Goal: Information Seeking & Learning: Learn about a topic

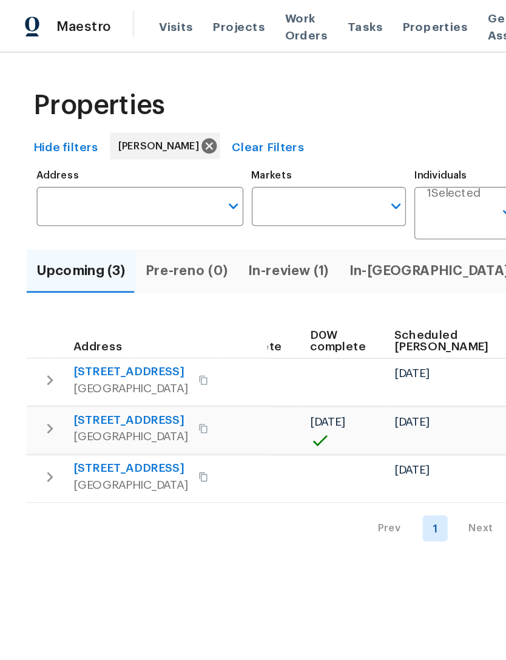
scroll to position [0, 304]
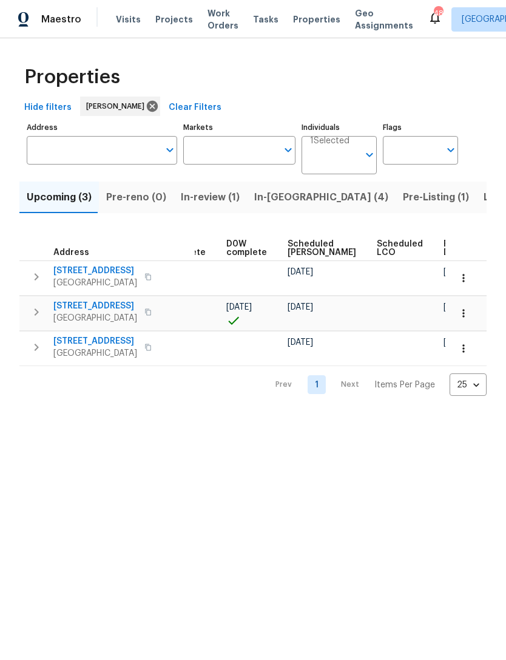
click at [484, 202] on span "Listed (8)" at bounding box center [507, 197] width 46 height 17
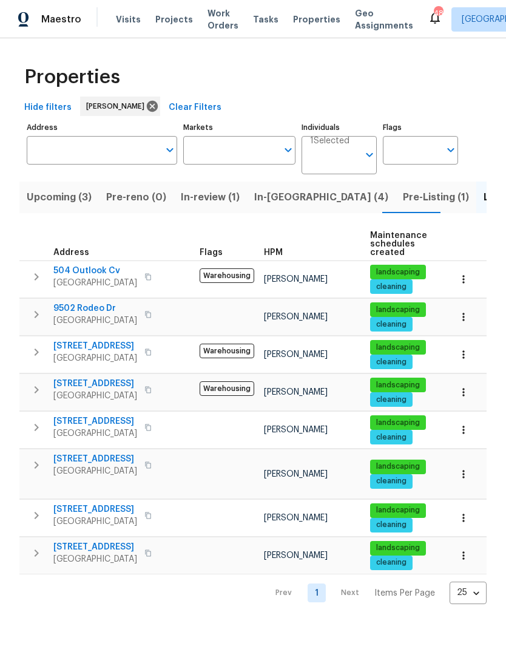
click at [270, 203] on span "In-[GEOGRAPHIC_DATA] (4)" at bounding box center [321, 197] width 134 height 17
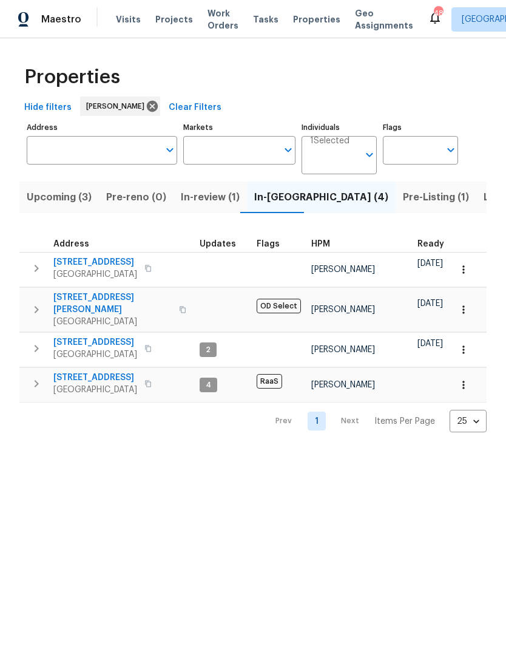
click at [52, 199] on span "Upcoming (3)" at bounding box center [59, 197] width 65 height 17
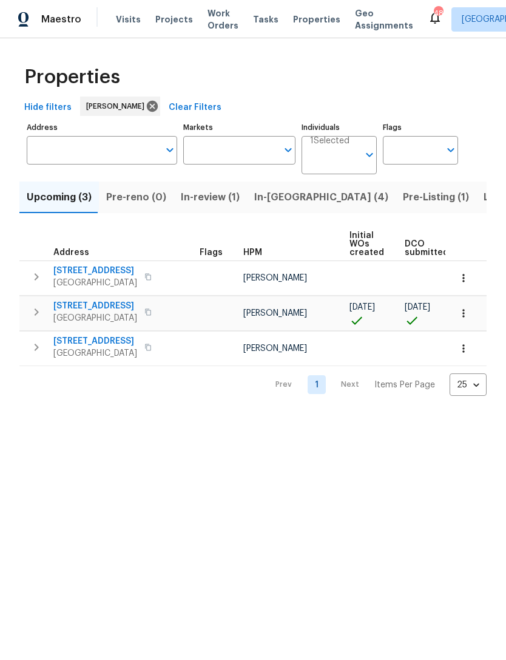
click at [275, 203] on span "In-[GEOGRAPHIC_DATA] (4)" at bounding box center [321, 197] width 134 height 17
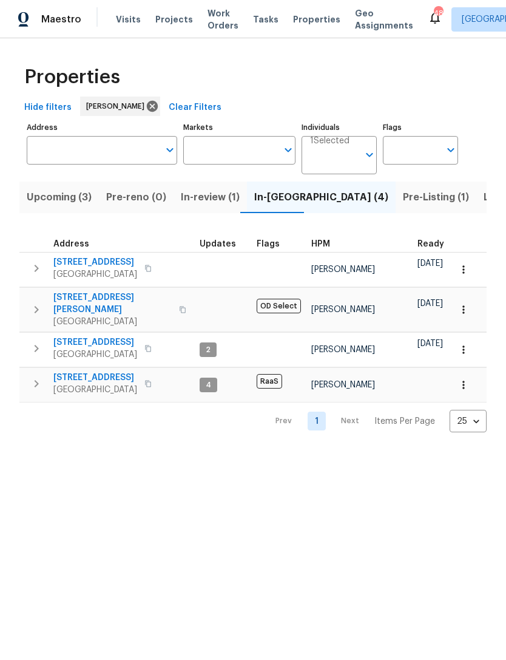
click at [197, 203] on span "In-review (1)" at bounding box center [210, 197] width 59 height 17
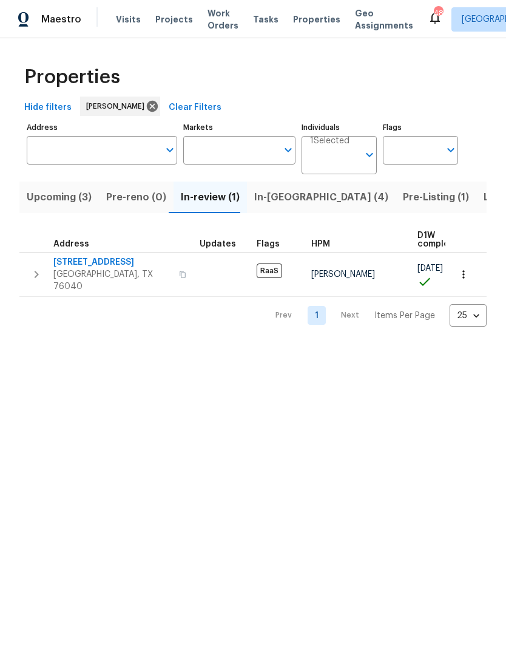
click at [484, 199] on span "Listed (8)" at bounding box center [507, 197] width 46 height 17
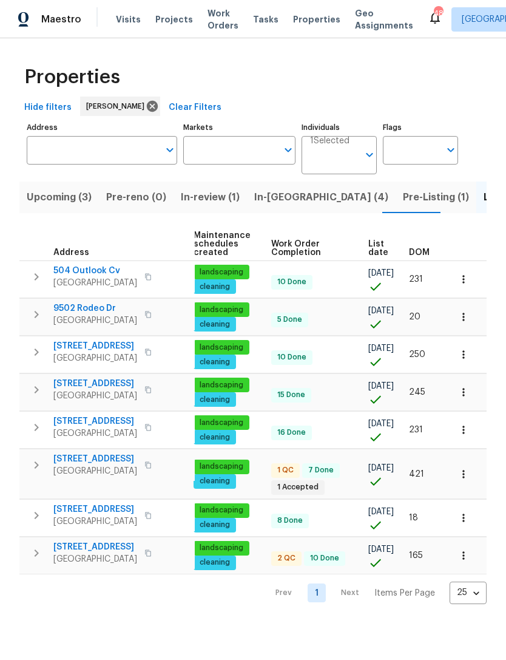
scroll to position [0, 177]
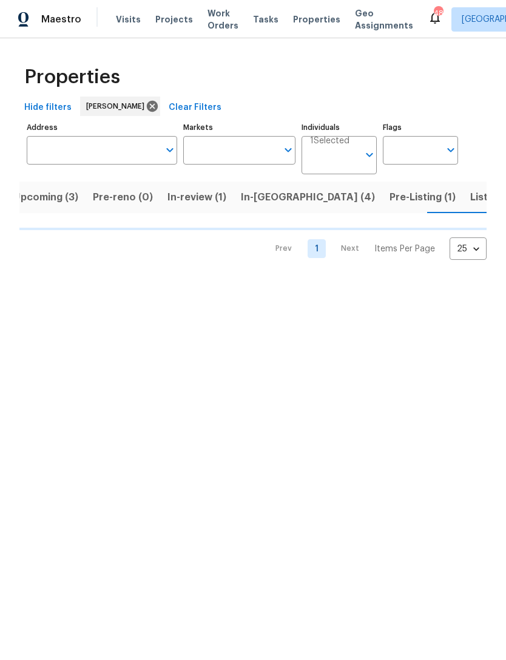
scroll to position [0, 14]
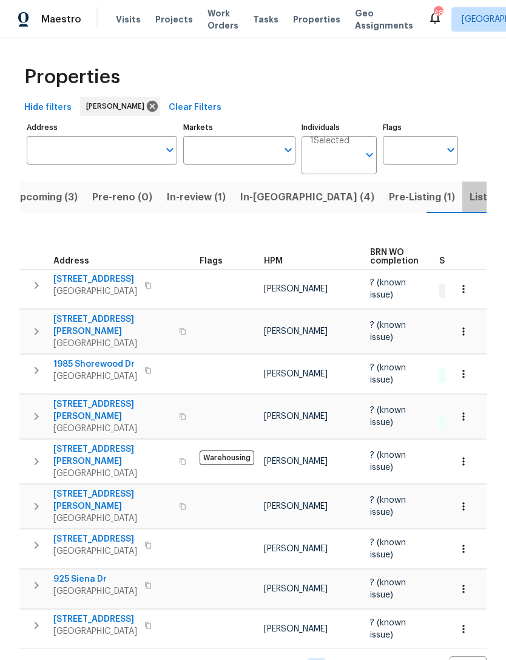
click at [470, 195] on span "Listed (8)" at bounding box center [493, 197] width 46 height 17
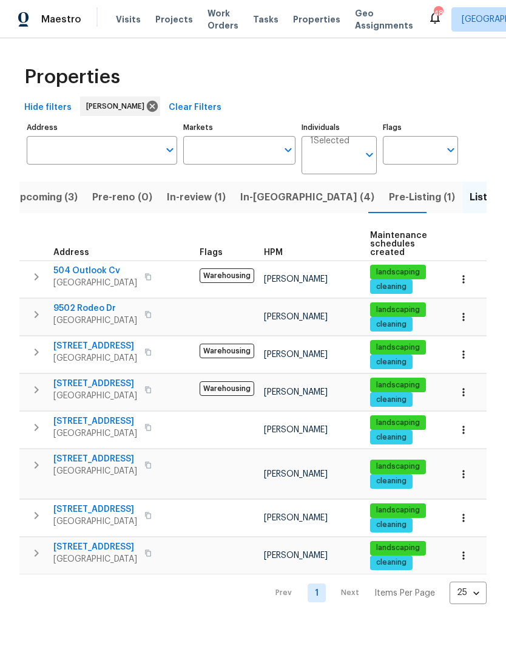
click at [256, 198] on span "In-[GEOGRAPHIC_DATA] (4)" at bounding box center [307, 197] width 134 height 17
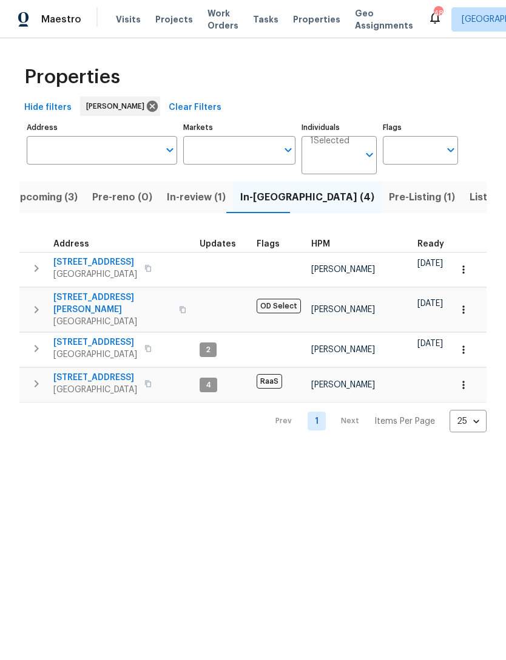
click at [69, 336] on span "[STREET_ADDRESS]" at bounding box center [95, 342] width 84 height 12
click at [76, 371] on span "[STREET_ADDRESS]" at bounding box center [95, 377] width 84 height 12
click at [389, 202] on span "Pre-Listing (1)" at bounding box center [422, 197] width 66 height 17
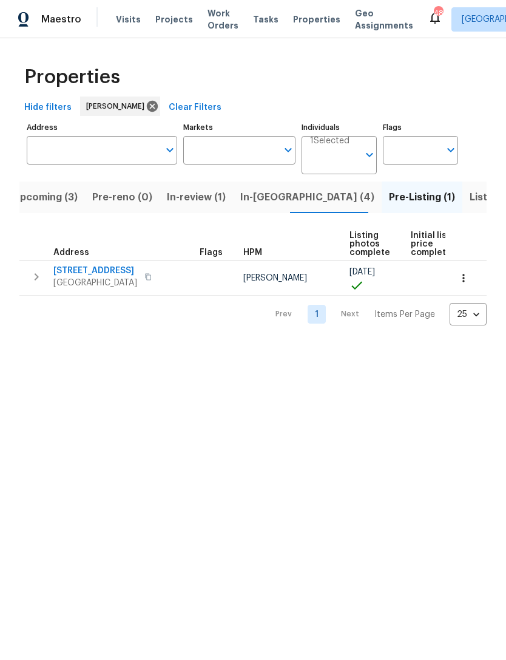
click at [78, 272] on span "[STREET_ADDRESS]" at bounding box center [95, 271] width 84 height 12
click at [251, 200] on span "In-[GEOGRAPHIC_DATA] (4)" at bounding box center [307, 197] width 134 height 17
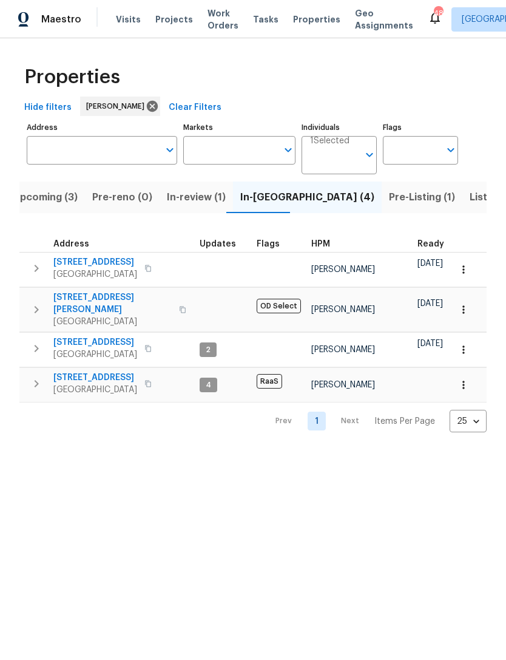
click at [185, 198] on span "In-review (1)" at bounding box center [196, 197] width 59 height 17
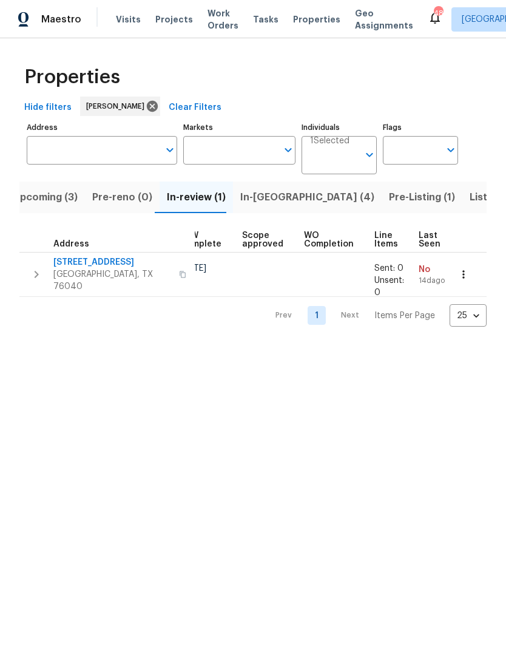
scroll to position [0, 236]
click at [43, 196] on span "Upcoming (3)" at bounding box center [45, 197] width 65 height 17
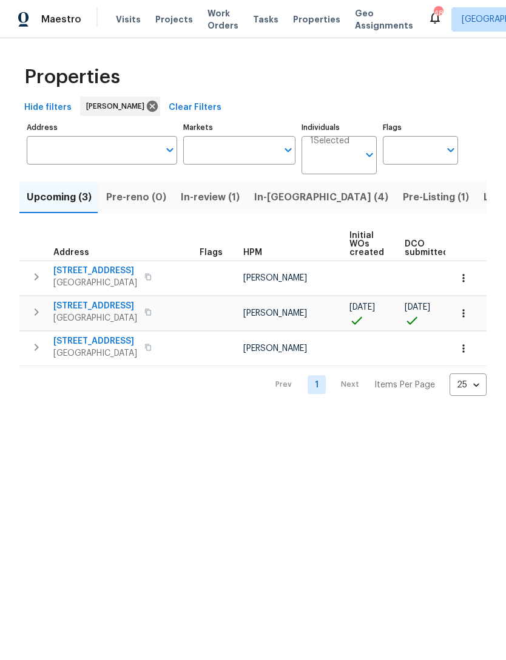
click at [273, 198] on span "In-[GEOGRAPHIC_DATA] (4)" at bounding box center [321, 197] width 134 height 17
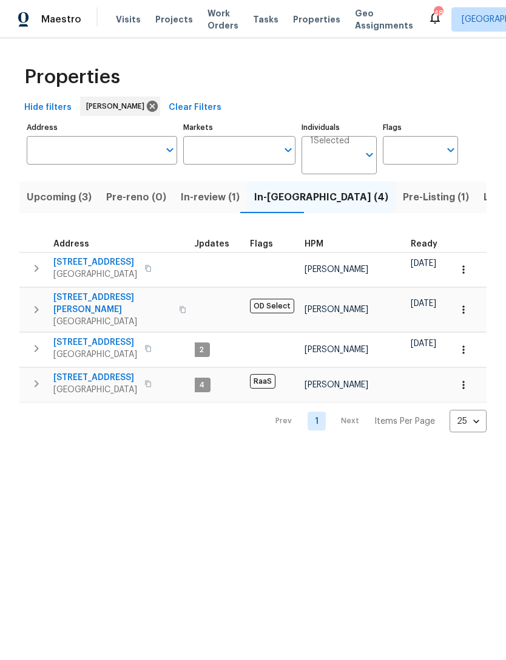
scroll to position [0, 5]
click at [55, 202] on span "Upcoming (3)" at bounding box center [59, 197] width 65 height 17
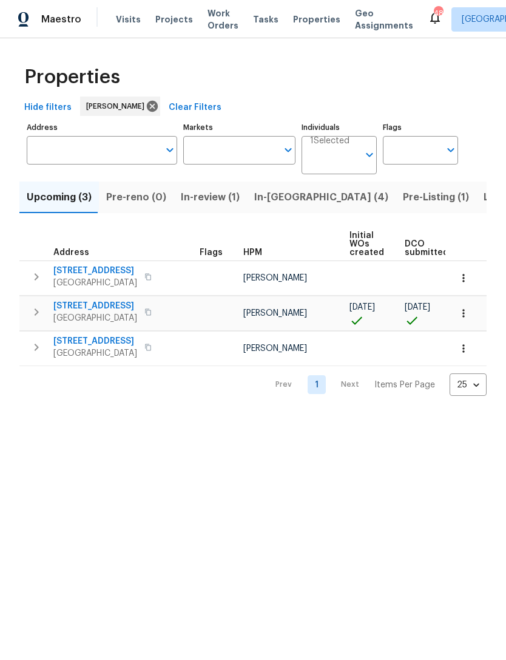
click at [278, 199] on span "In-[GEOGRAPHIC_DATA] (4)" at bounding box center [321, 197] width 134 height 17
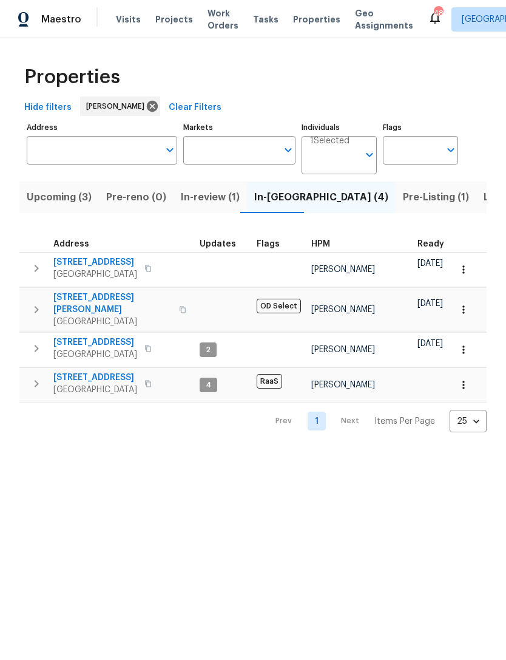
click at [364, 162] on icon "Open" at bounding box center [369, 154] width 15 height 15
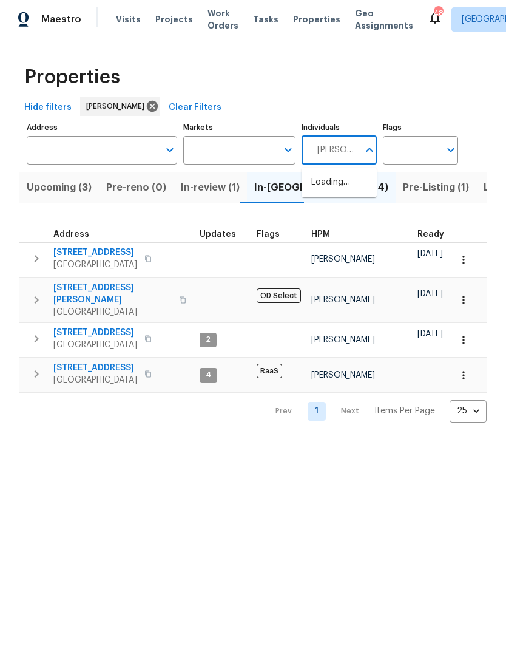
type input "[PERSON_NAME]"
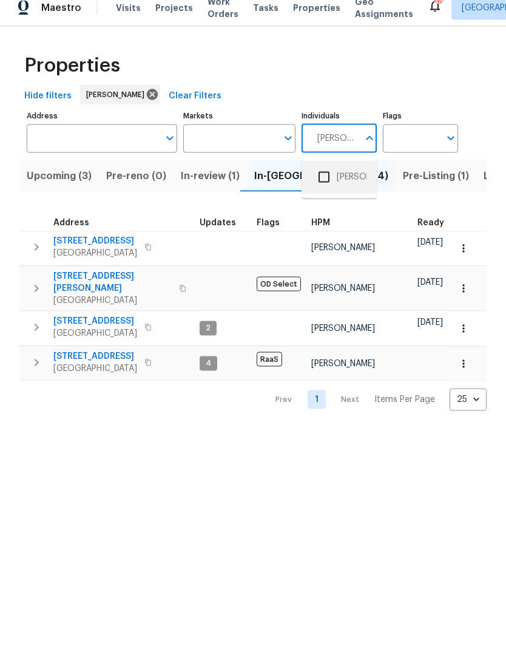
click at [353, 177] on li "[PERSON_NAME]" at bounding box center [339, 188] width 56 height 25
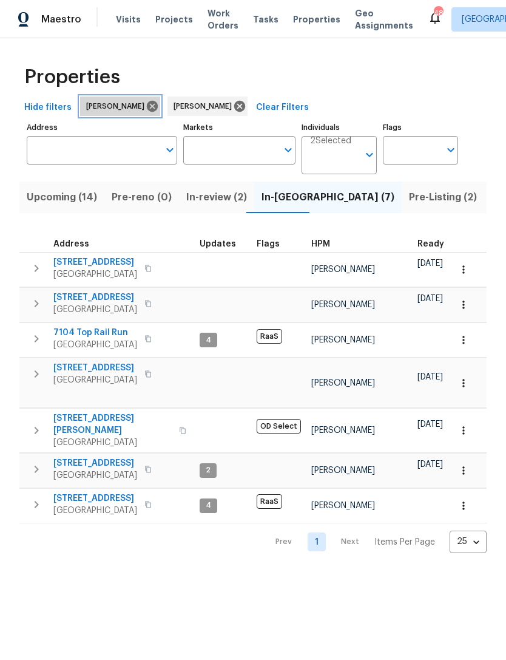
click at [150, 106] on icon at bounding box center [152, 106] width 11 height 11
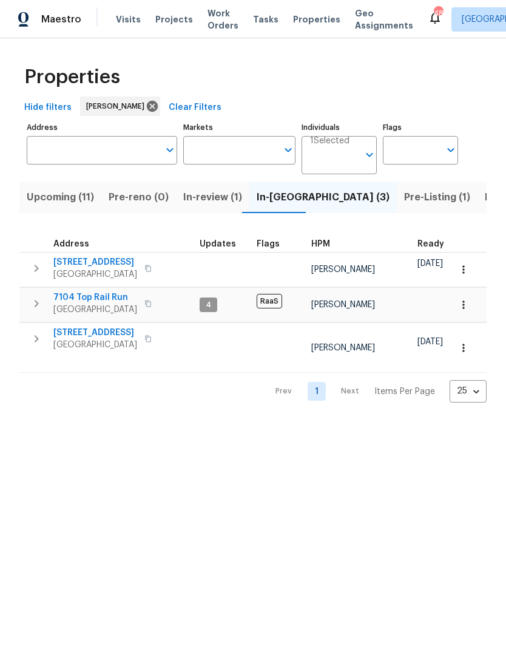
click at [55, 200] on span "Upcoming (11)" at bounding box center [60, 197] width 67 height 17
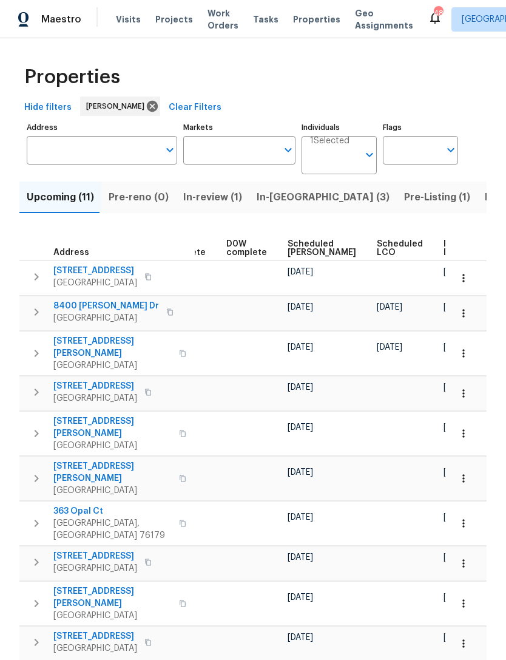
click at [276, 197] on span "In-[GEOGRAPHIC_DATA] (3)" at bounding box center [323, 197] width 133 height 17
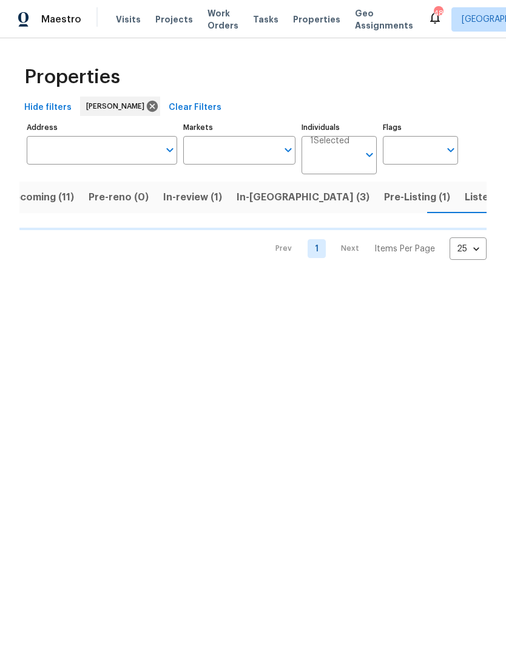
scroll to position [0, 20]
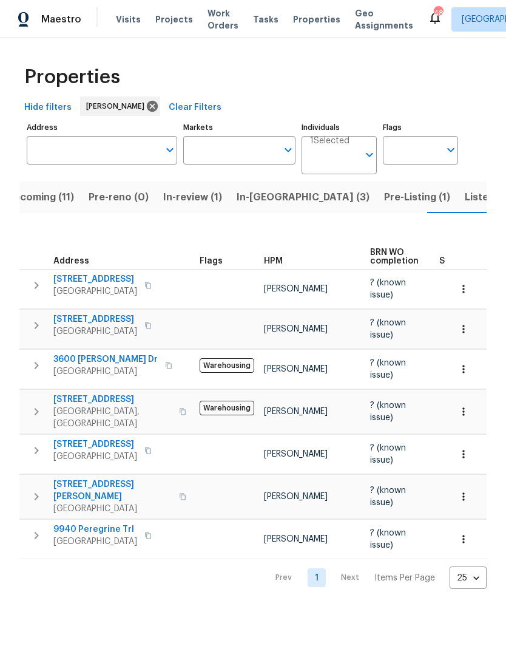
click at [465, 198] on span "Listed (10)" at bounding box center [490, 197] width 51 height 17
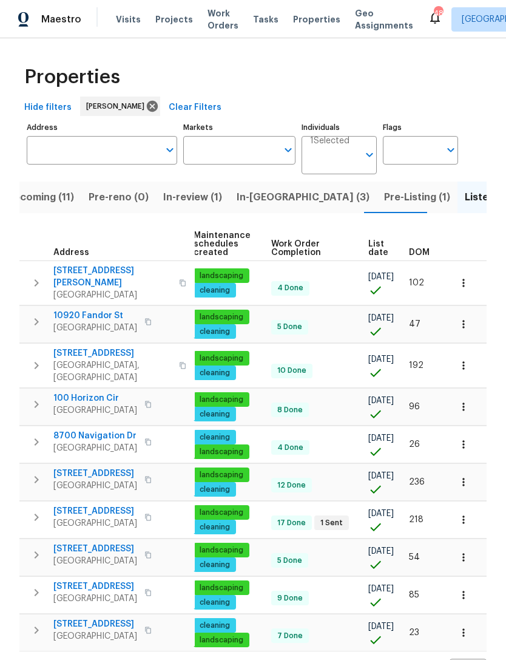
click at [358, 157] on input "Individuals" at bounding box center [334, 160] width 49 height 29
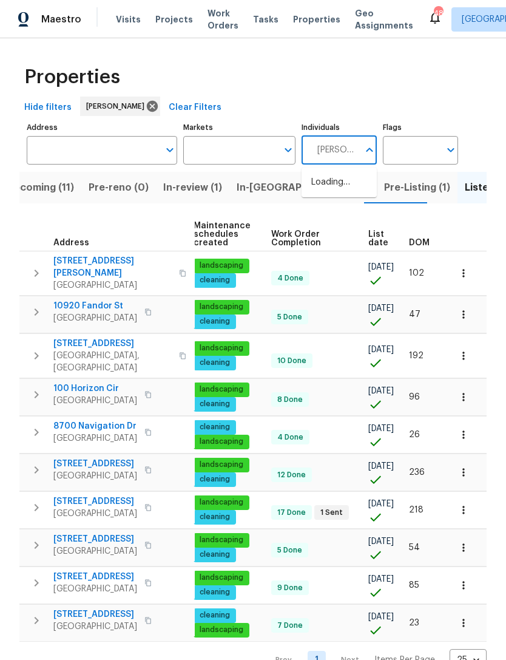
type input "[PERSON_NAME]"
click at [328, 191] on input "checkbox" at bounding box center [323, 188] width 25 height 25
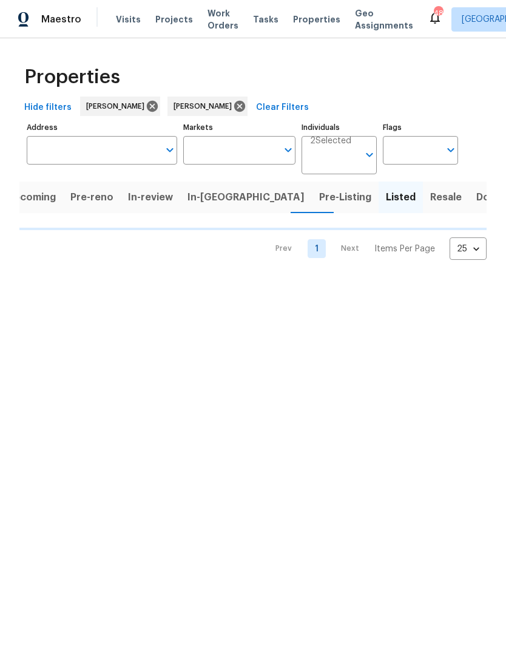
scroll to position [0, 11]
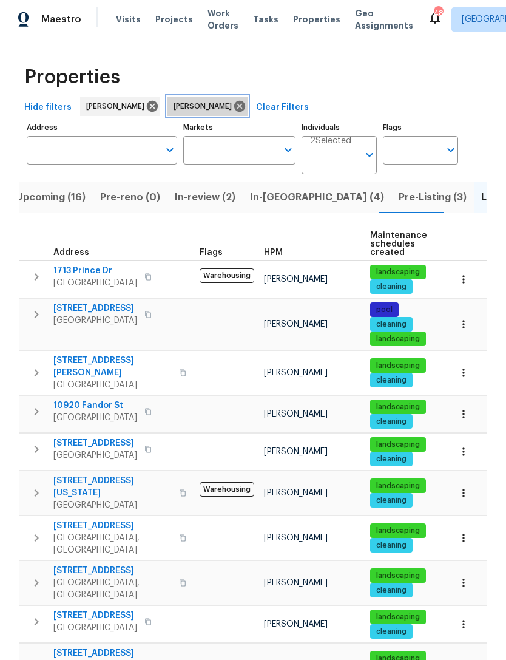
click at [233, 112] on icon at bounding box center [239, 106] width 13 height 13
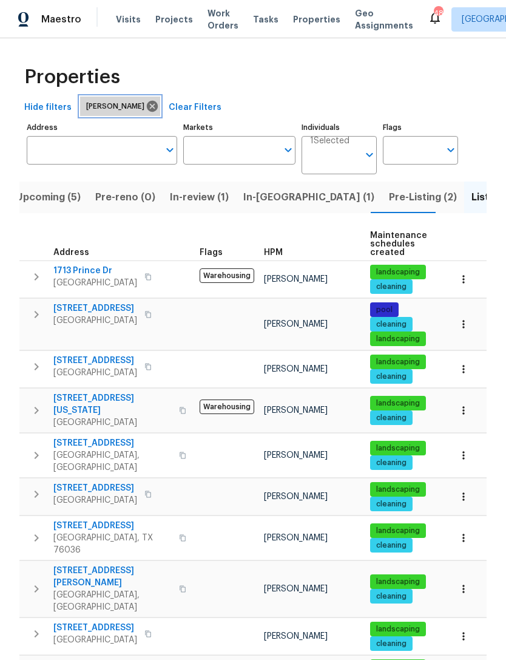
click at [147, 109] on icon at bounding box center [152, 106] width 11 height 11
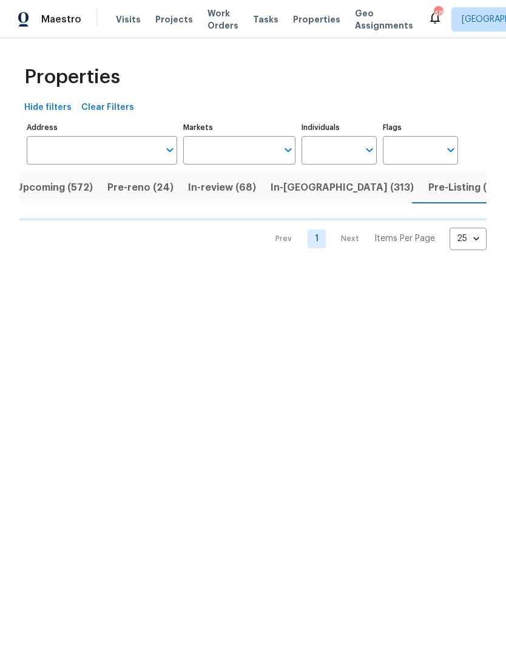
click at [325, 149] on input "Individuals" at bounding box center [330, 150] width 57 height 29
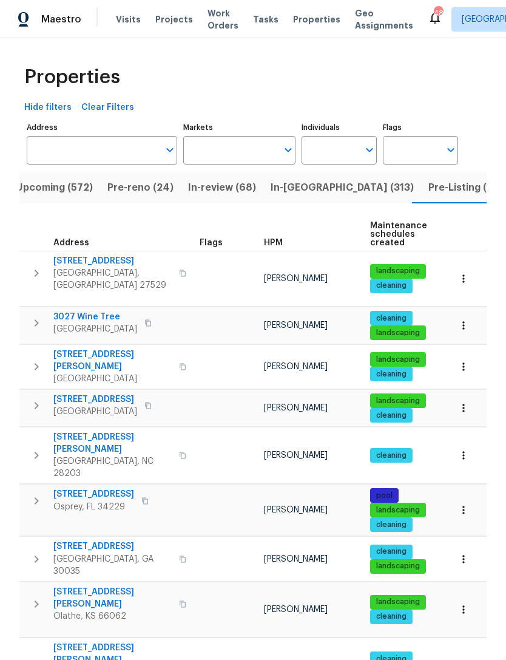
click at [337, 154] on input "Individuals" at bounding box center [330, 150] width 57 height 29
type input "[PERSON_NAME]"
click at [327, 191] on input "checkbox" at bounding box center [323, 188] width 25 height 25
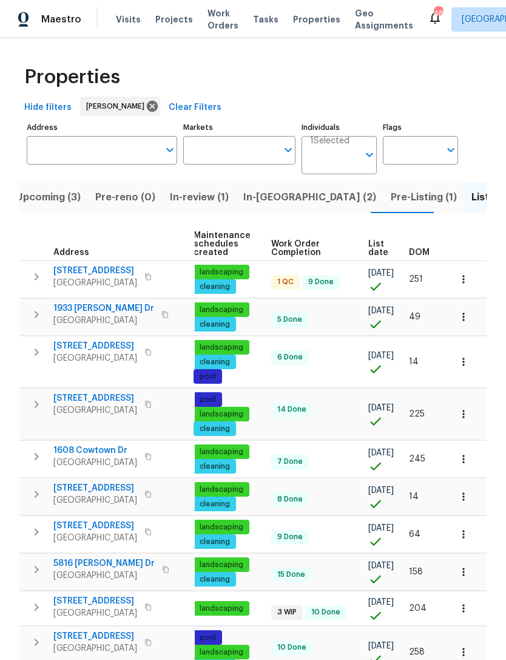
click at [350, 156] on input "Individuals" at bounding box center [334, 160] width 49 height 29
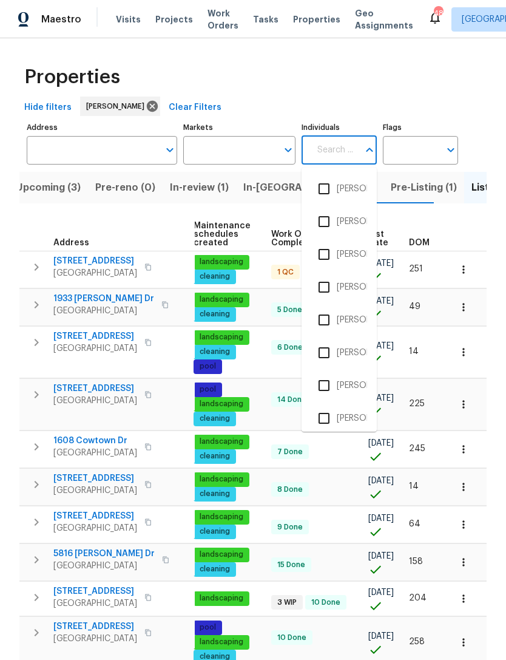
click at [452, 365] on td at bounding box center [466, 352] width 41 height 52
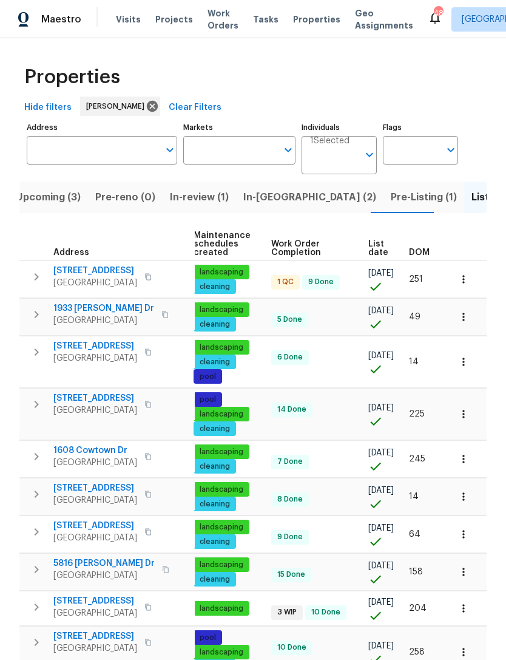
click at [347, 158] on input "Individuals" at bounding box center [334, 160] width 49 height 29
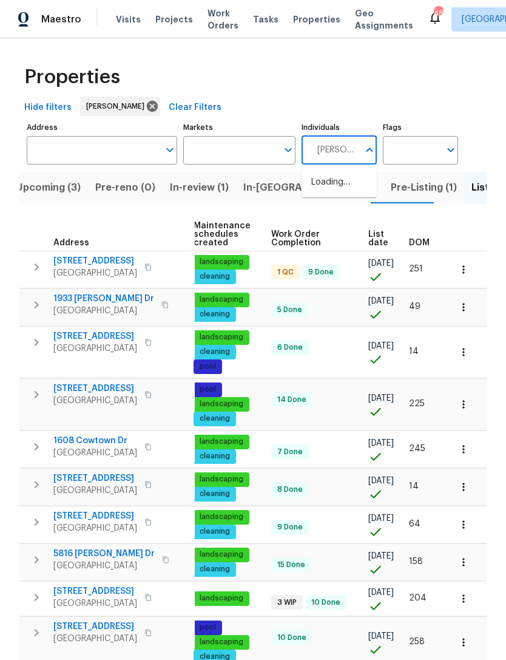
type input "[PERSON_NAME]"
click at [330, 186] on input "checkbox" at bounding box center [323, 188] width 25 height 25
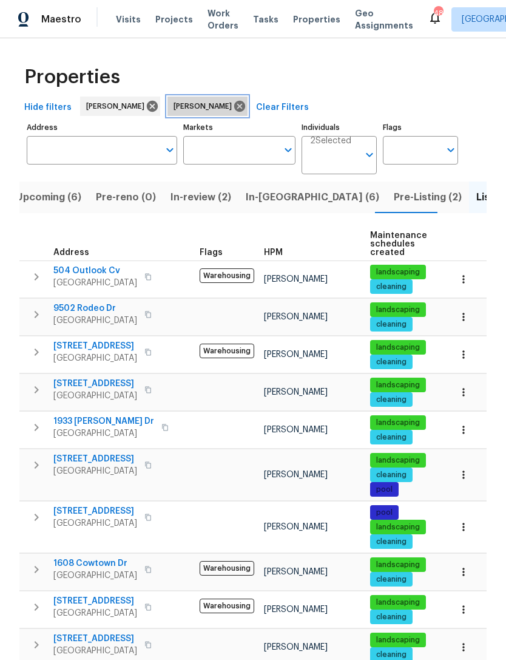
click at [234, 112] on icon at bounding box center [239, 106] width 11 height 11
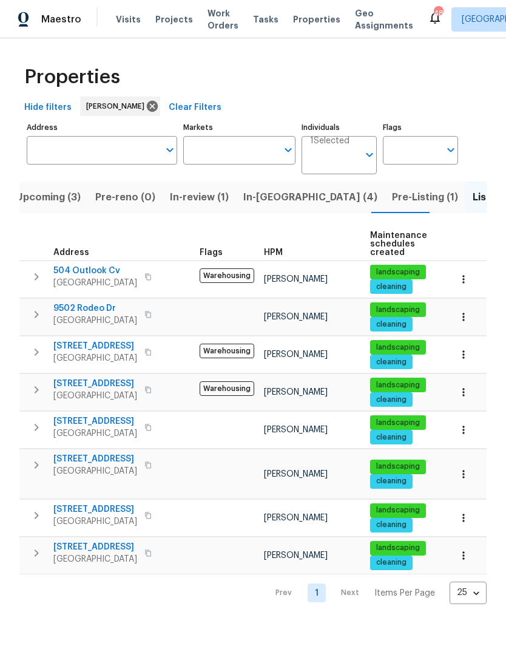
click at [270, 202] on span "In-[GEOGRAPHIC_DATA] (4)" at bounding box center [310, 197] width 134 height 17
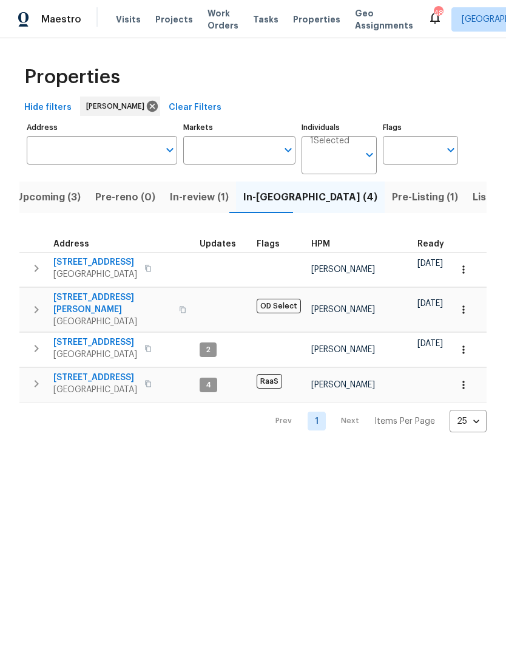
click at [49, 203] on span "Upcoming (3)" at bounding box center [48, 197] width 65 height 17
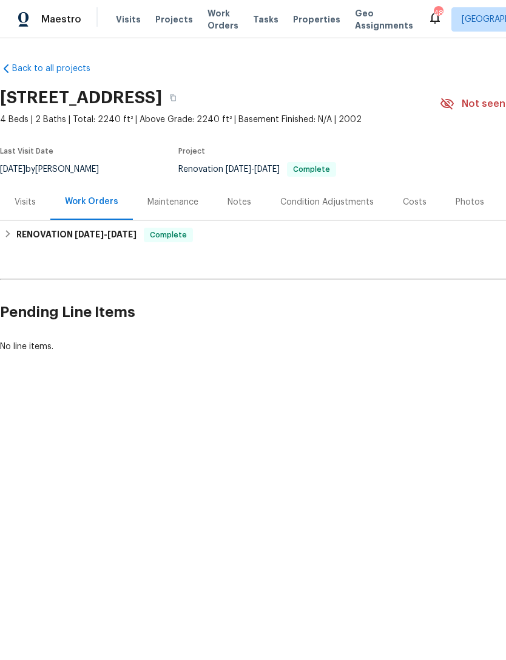
click at [465, 198] on div "Photos" at bounding box center [470, 202] width 29 height 12
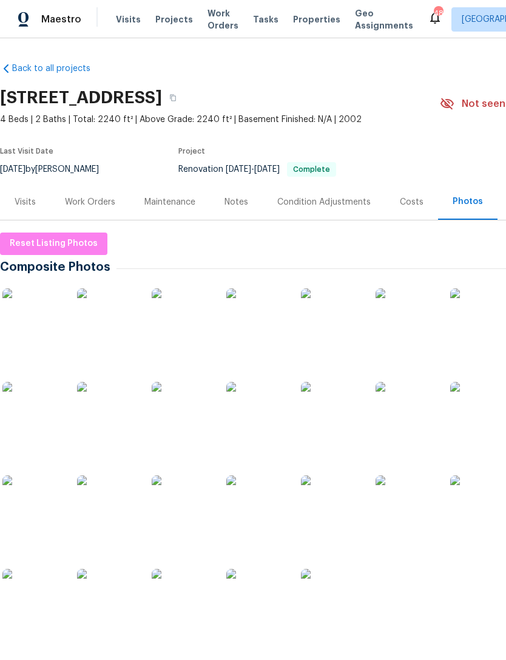
click at [39, 319] on img at bounding box center [32, 318] width 61 height 61
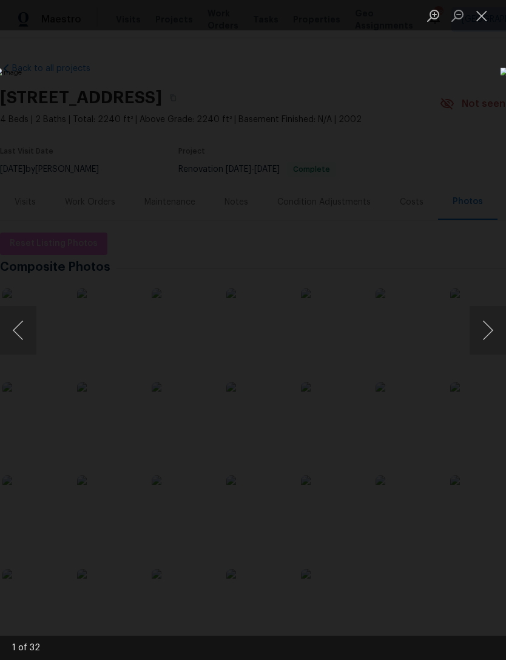
click at [476, 337] on button "Next image" at bounding box center [488, 330] width 36 height 49
click at [480, 333] on button "Next image" at bounding box center [488, 330] width 36 height 49
click at [480, 332] on button "Next image" at bounding box center [488, 330] width 36 height 49
click at [480, 331] on button "Next image" at bounding box center [488, 330] width 36 height 49
click at [483, 330] on button "Next image" at bounding box center [488, 330] width 36 height 49
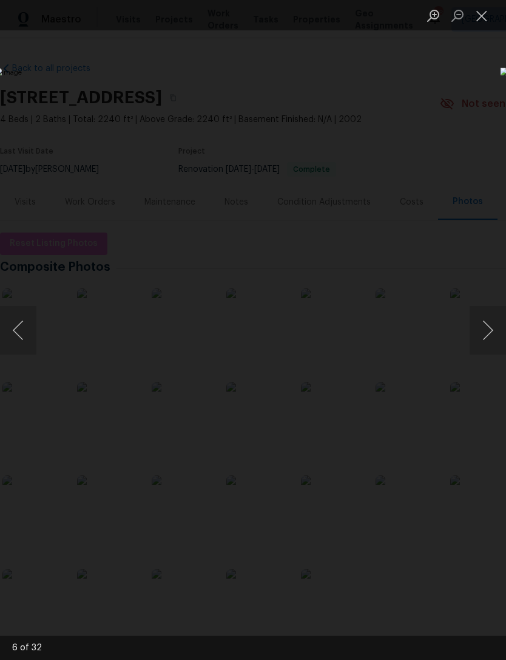
click at [483, 330] on button "Next image" at bounding box center [488, 330] width 36 height 49
click at [483, 329] on button "Next image" at bounding box center [488, 330] width 36 height 49
click at [482, 329] on button "Next image" at bounding box center [488, 330] width 36 height 49
click at [473, 333] on button "Next image" at bounding box center [488, 330] width 36 height 49
click at [483, 327] on button "Next image" at bounding box center [488, 330] width 36 height 49
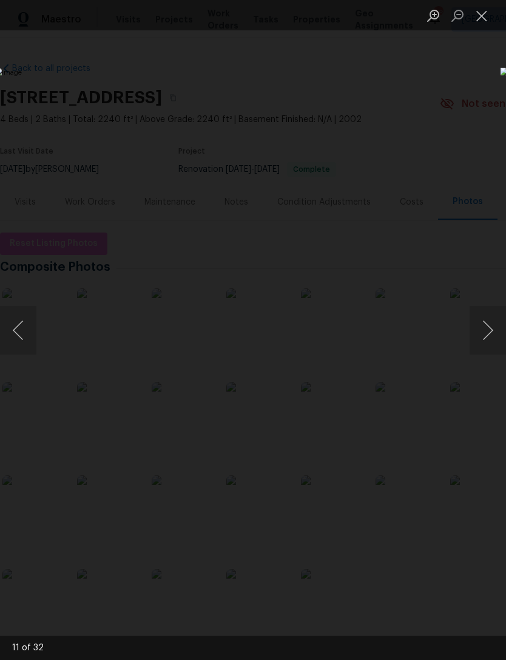
click at [487, 330] on button "Next image" at bounding box center [488, 330] width 36 height 49
click at [480, 332] on button "Next image" at bounding box center [488, 330] width 36 height 49
click at [483, 330] on button "Next image" at bounding box center [488, 330] width 36 height 49
click at [481, 331] on button "Next image" at bounding box center [488, 330] width 36 height 49
click at [481, 327] on button "Next image" at bounding box center [488, 330] width 36 height 49
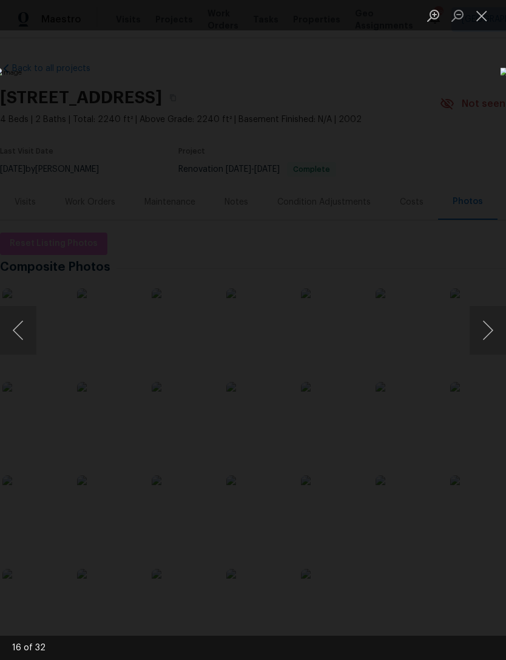
click at [480, 328] on button "Next image" at bounding box center [488, 330] width 36 height 49
click at [478, 327] on button "Next image" at bounding box center [488, 330] width 36 height 49
click at [478, 328] on button "Next image" at bounding box center [488, 330] width 36 height 49
click at [484, 324] on button "Next image" at bounding box center [488, 330] width 36 height 49
click at [480, 327] on button "Next image" at bounding box center [488, 330] width 36 height 49
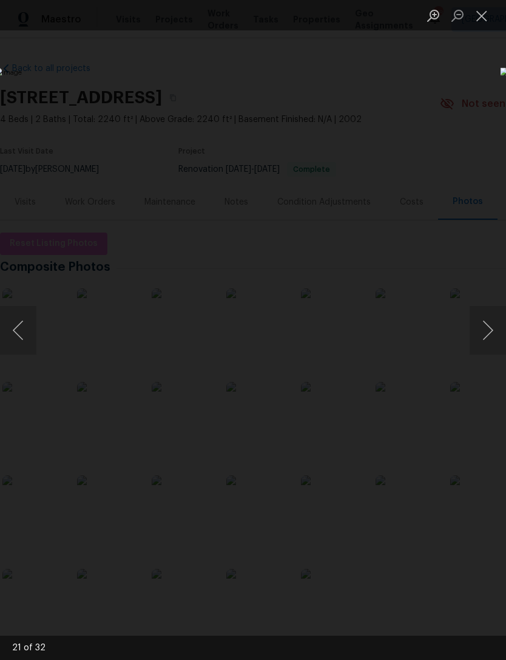
click at [477, 328] on button "Next image" at bounding box center [488, 330] width 36 height 49
click at [481, 325] on button "Next image" at bounding box center [488, 330] width 36 height 49
click at [478, 326] on button "Next image" at bounding box center [488, 330] width 36 height 49
click at [484, 322] on button "Next image" at bounding box center [488, 330] width 36 height 49
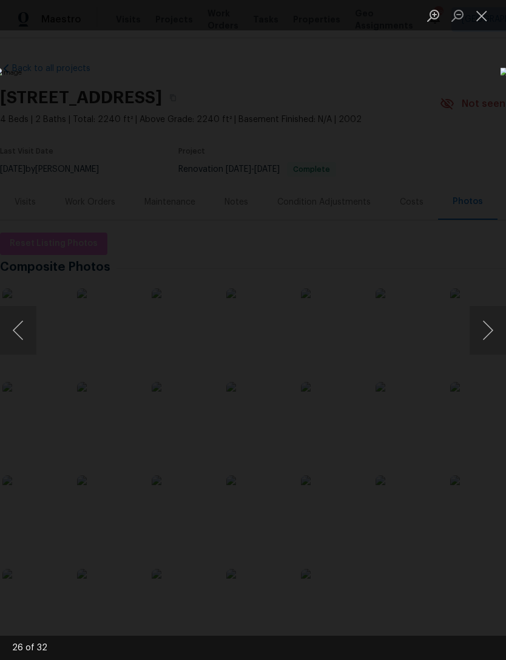
click at [481, 324] on button "Next image" at bounding box center [488, 330] width 36 height 49
click at [478, 330] on button "Next image" at bounding box center [488, 330] width 36 height 49
click at [475, 333] on button "Next image" at bounding box center [488, 330] width 36 height 49
click at [19, 333] on button "Previous image" at bounding box center [18, 330] width 36 height 49
click at [476, 337] on button "Next image" at bounding box center [488, 330] width 36 height 49
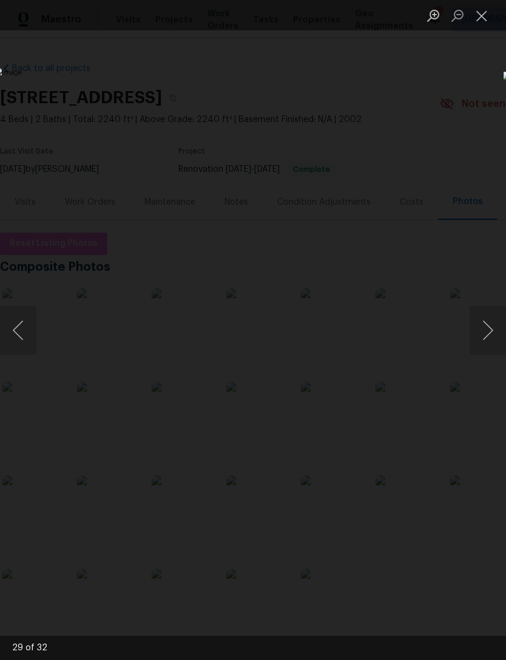
click at [478, 328] on button "Next image" at bounding box center [488, 330] width 36 height 49
click at [480, 325] on button "Next image" at bounding box center [488, 330] width 36 height 49
click at [478, 327] on button "Next image" at bounding box center [488, 330] width 36 height 49
click at [483, 323] on button "Next image" at bounding box center [488, 330] width 36 height 49
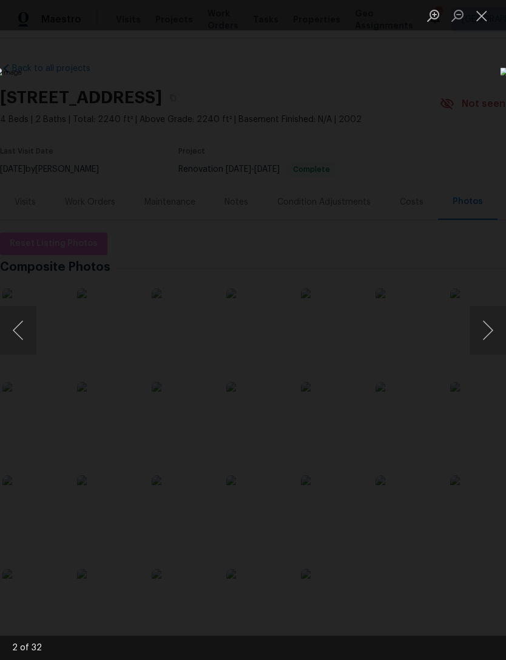
click at [477, 326] on button "Next image" at bounding box center [488, 330] width 36 height 49
click at [478, 326] on button "Next image" at bounding box center [488, 330] width 36 height 49
click at [478, 324] on button "Next image" at bounding box center [488, 330] width 36 height 49
click at [477, 325] on button "Next image" at bounding box center [488, 330] width 36 height 49
click at [481, 323] on button "Next image" at bounding box center [488, 330] width 36 height 49
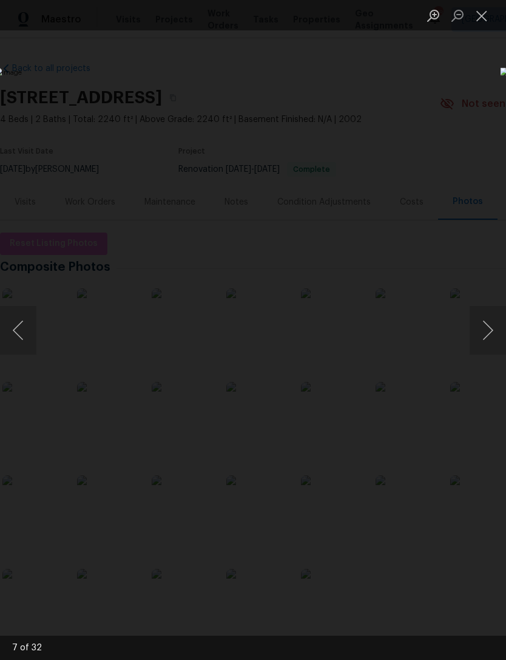
click at [480, 323] on button "Next image" at bounding box center [488, 330] width 36 height 49
click at [479, 324] on button "Next image" at bounding box center [488, 330] width 36 height 49
click at [480, 323] on button "Next image" at bounding box center [488, 330] width 36 height 49
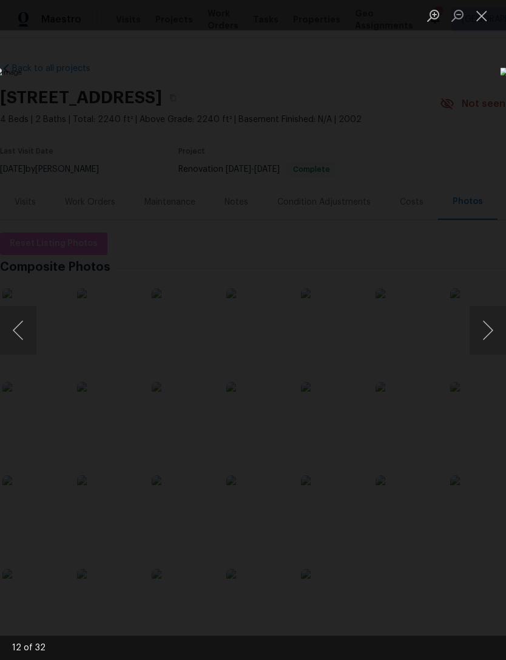
click at [481, 322] on button "Next image" at bounding box center [488, 330] width 36 height 49
click at [474, 335] on button "Next image" at bounding box center [488, 330] width 36 height 49
click at [475, 334] on button "Next image" at bounding box center [488, 330] width 36 height 49
click at [478, 331] on button "Next image" at bounding box center [488, 330] width 36 height 49
click at [477, 331] on button "Next image" at bounding box center [488, 330] width 36 height 49
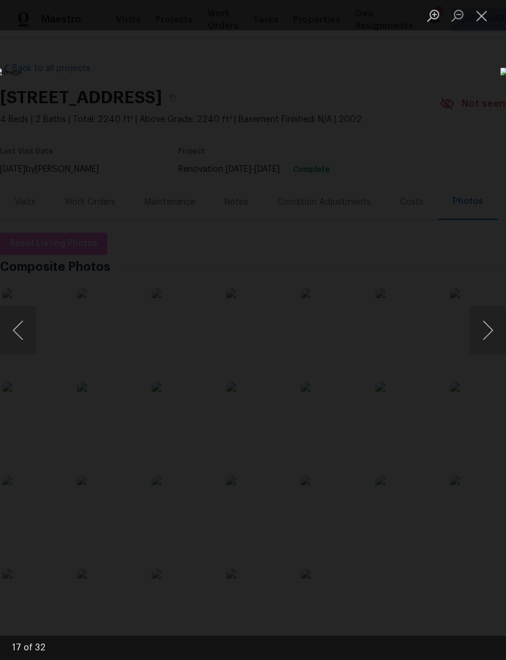
click at [21, 325] on button "Previous image" at bounding box center [18, 330] width 36 height 49
click at [481, 334] on button "Next image" at bounding box center [488, 330] width 36 height 49
click at [480, 334] on button "Next image" at bounding box center [488, 330] width 36 height 49
click at [478, 335] on button "Next image" at bounding box center [488, 330] width 36 height 49
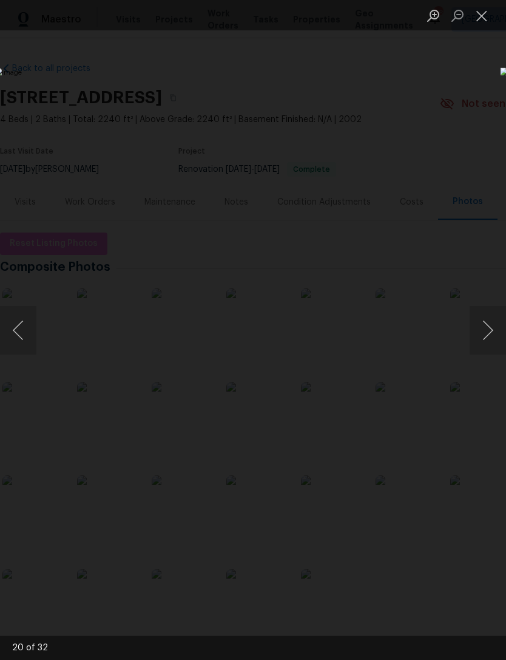
click at [476, 336] on button "Next image" at bounding box center [488, 330] width 36 height 49
click at [475, 336] on button "Next image" at bounding box center [488, 330] width 36 height 49
click at [476, 335] on button "Next image" at bounding box center [488, 330] width 36 height 49
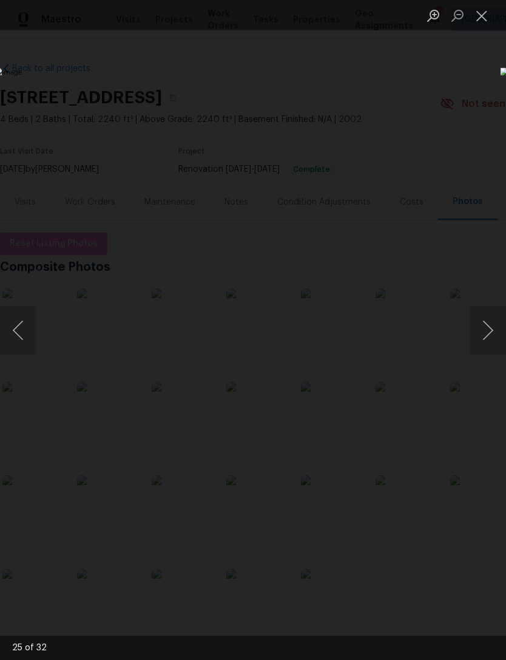
click at [477, 334] on button "Next image" at bounding box center [488, 330] width 36 height 49
click at [480, 331] on button "Next image" at bounding box center [488, 330] width 36 height 49
click at [487, 327] on button "Next image" at bounding box center [488, 330] width 36 height 49
click at [480, 331] on button "Next image" at bounding box center [488, 330] width 36 height 49
click at [490, 13] on button "Close lightbox" at bounding box center [482, 15] width 24 height 21
